Goal: Information Seeking & Learning: Learn about a topic

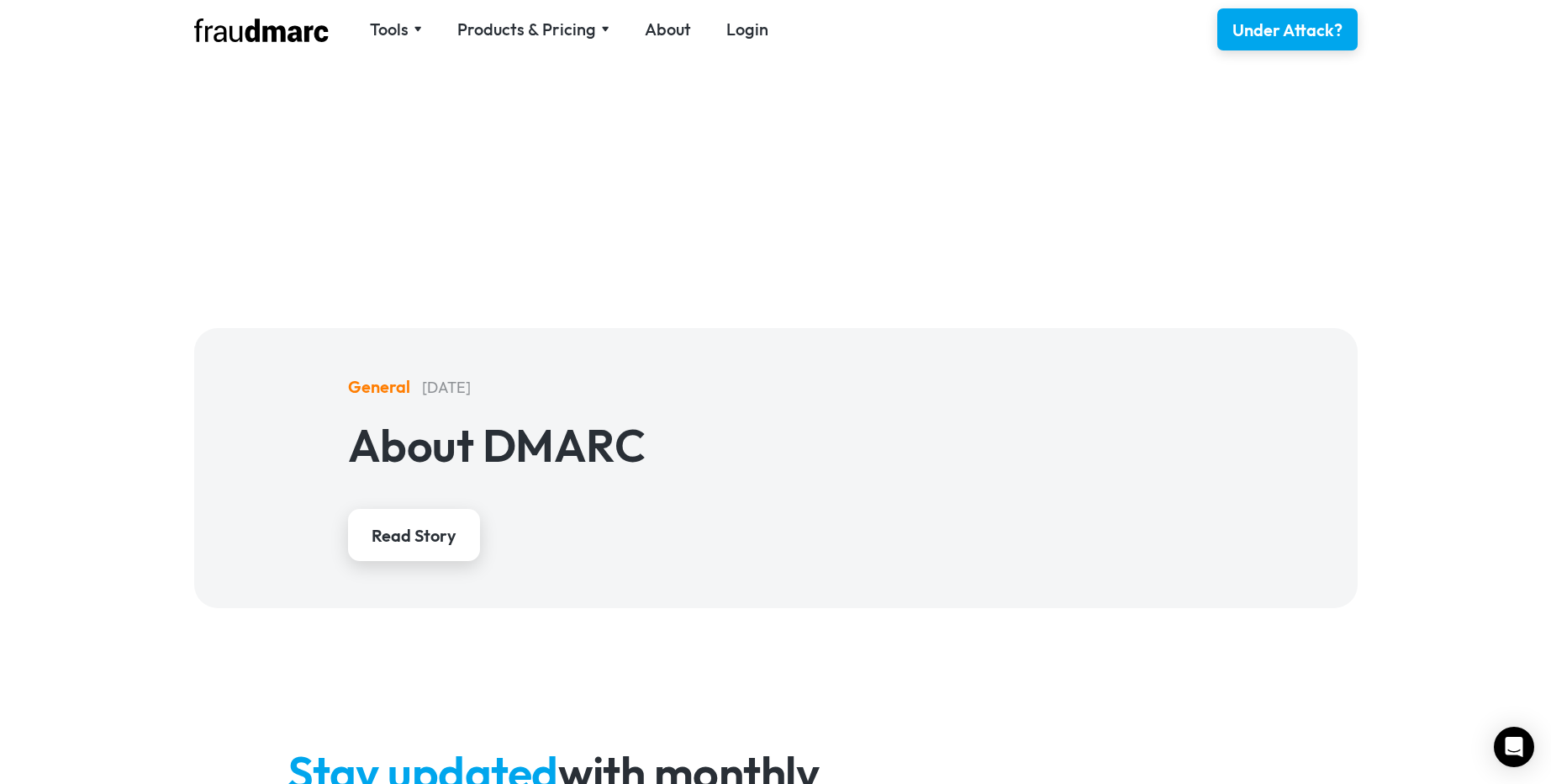
scroll to position [4233, 0]
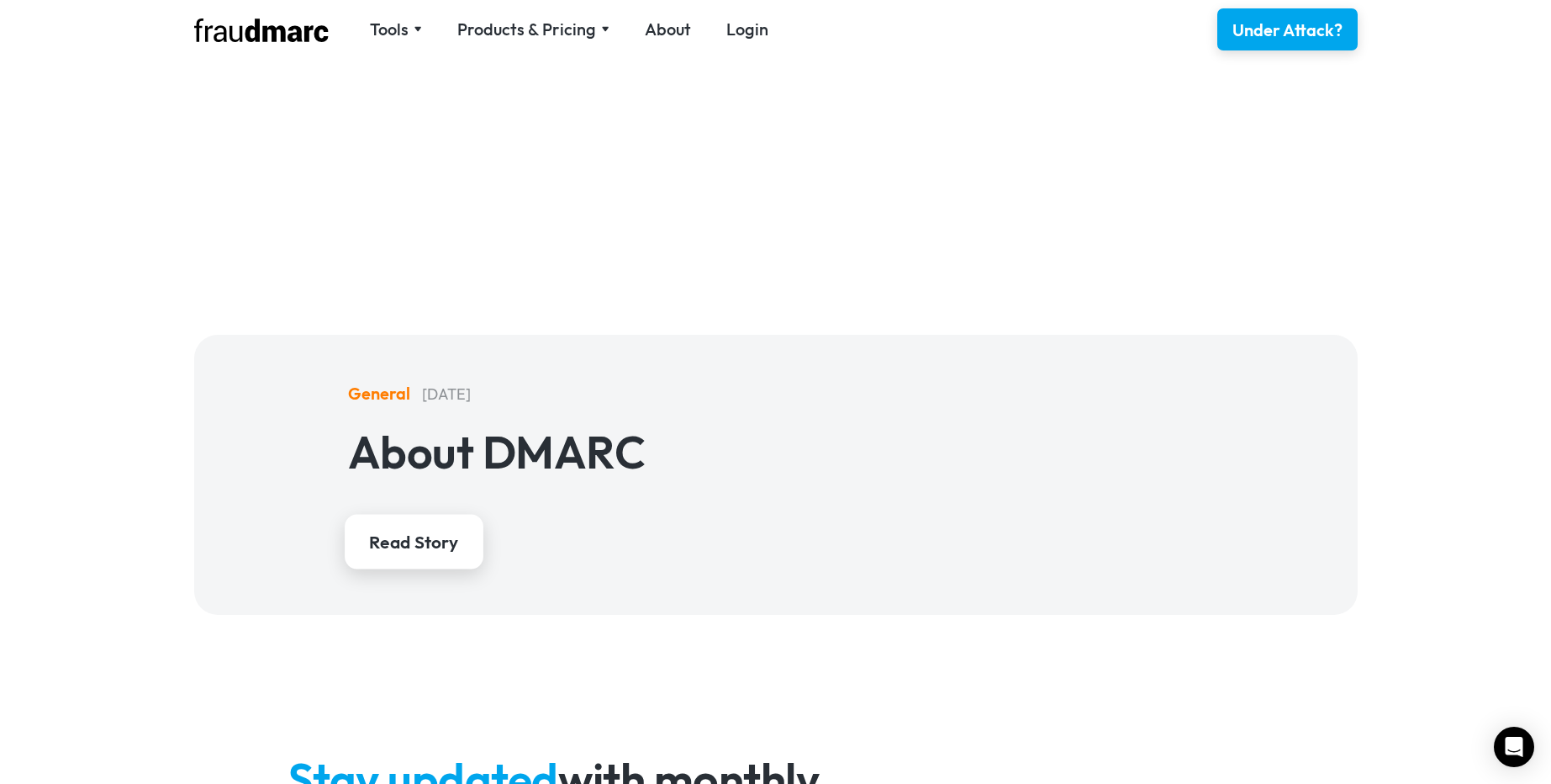
click at [447, 546] on div "Read Story" at bounding box center [413, 542] width 89 height 25
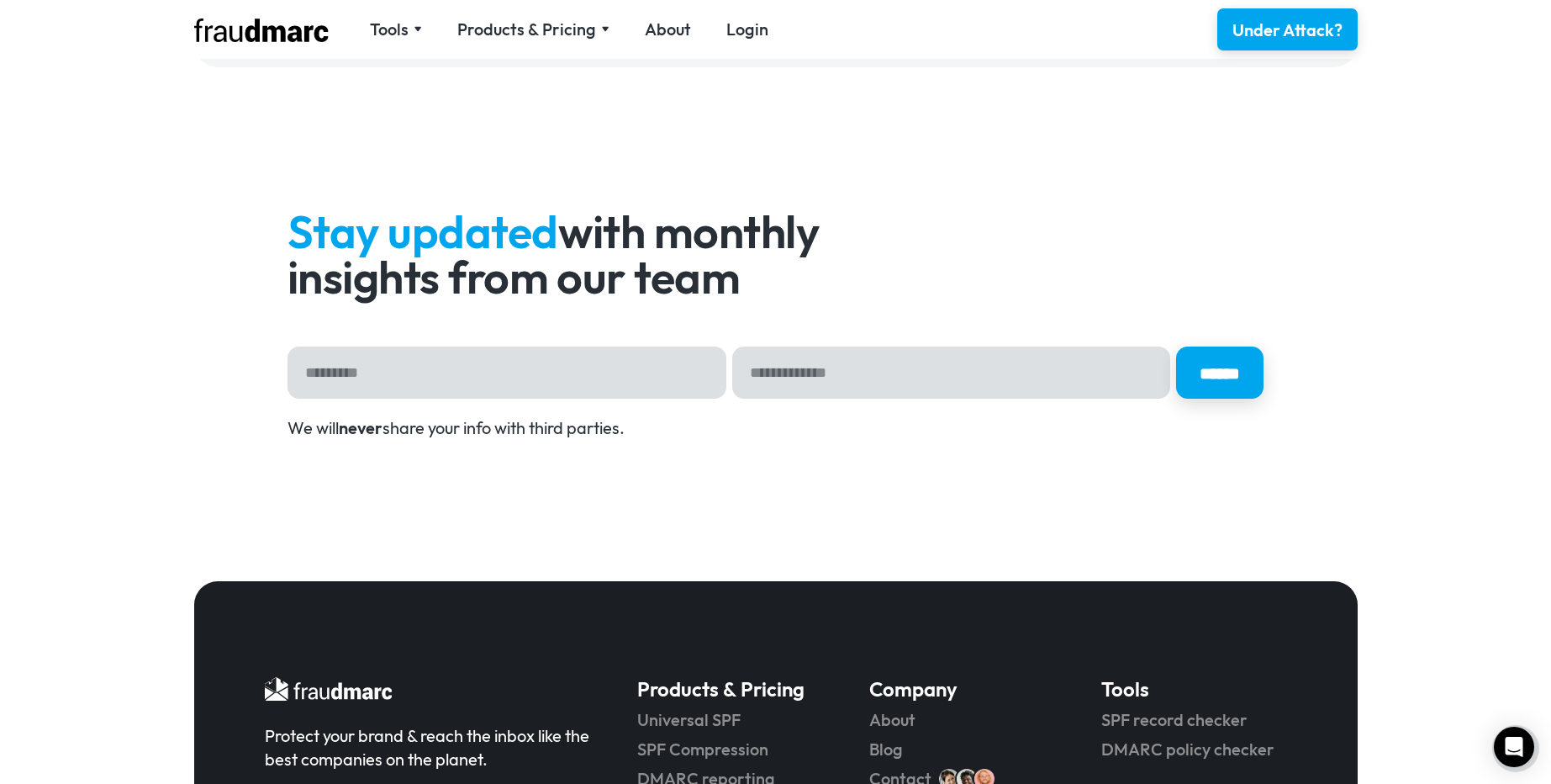
scroll to position [3831, 0]
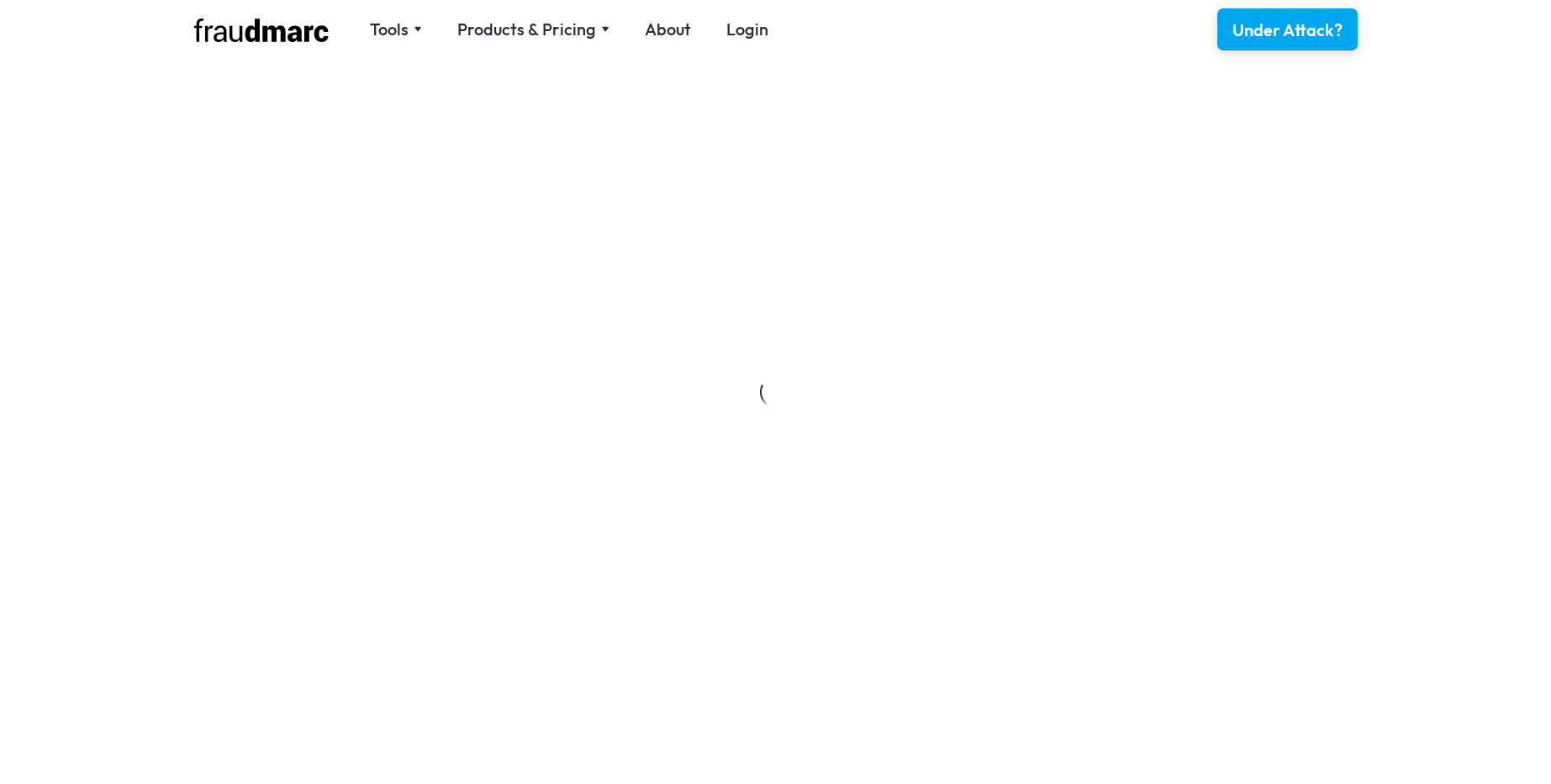
scroll to position [4233, 0]
